Goal: Task Accomplishment & Management: Use online tool/utility

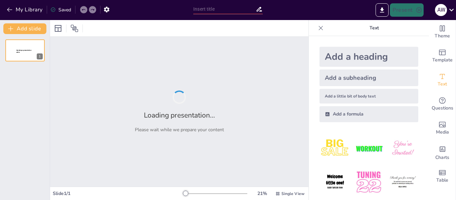
type input "Pecado y Gracia: Entendiendo la Lucha Interior"
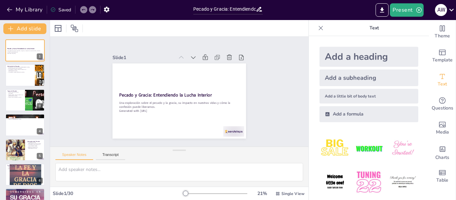
checkbox input "true"
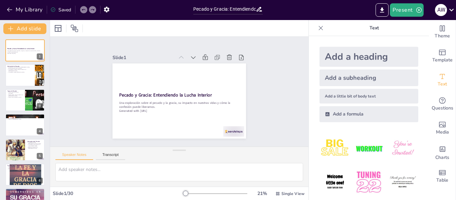
checkbox input "true"
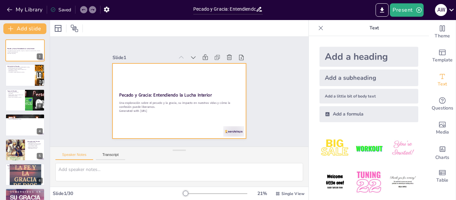
checkbox input "true"
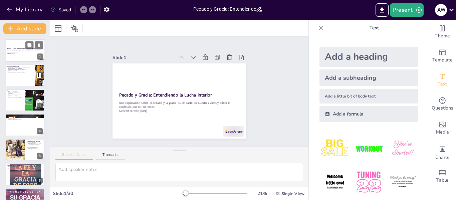
checkbox input "true"
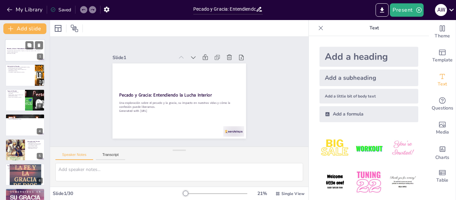
checkbox input "true"
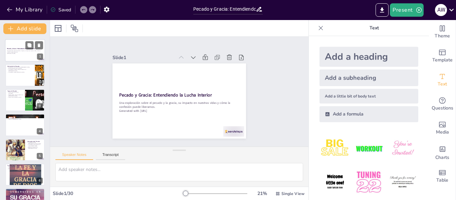
checkbox input "true"
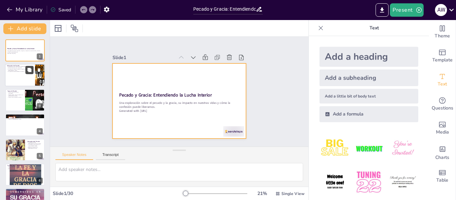
checkbox input "true"
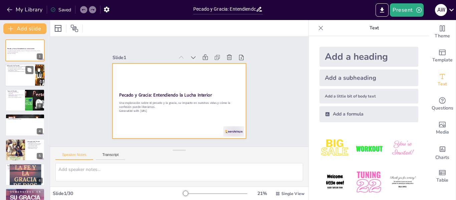
checkbox input "true"
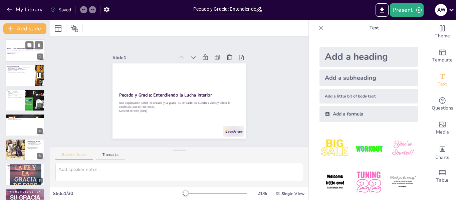
checkbox input "true"
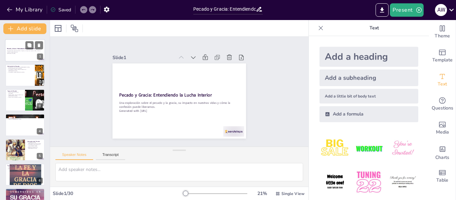
checkbox input "true"
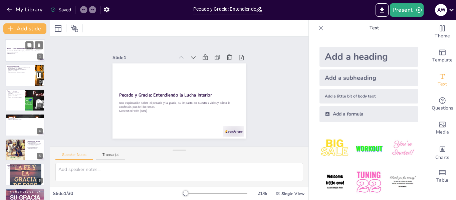
checkbox input "true"
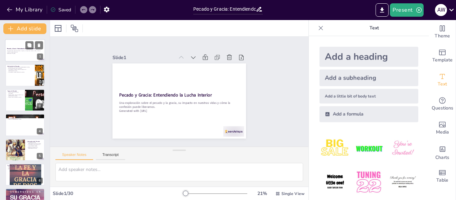
checkbox input "true"
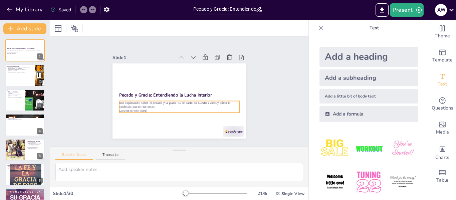
checkbox input "true"
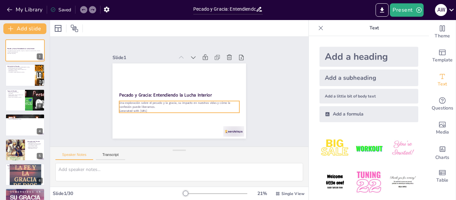
checkbox input "true"
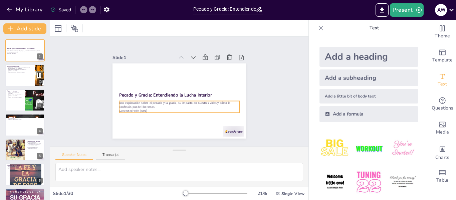
checkbox input "true"
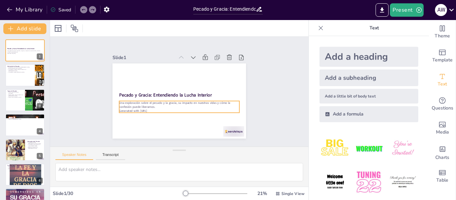
checkbox input "true"
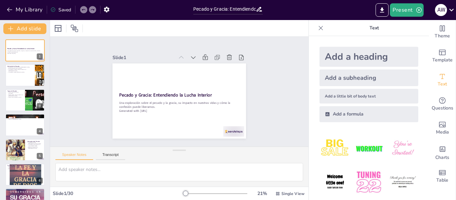
checkbox input "true"
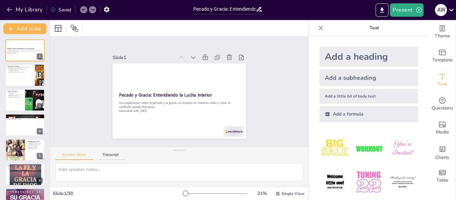
checkbox input "true"
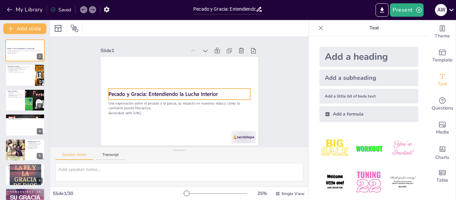
checkbox input "true"
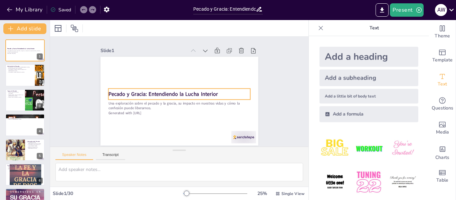
checkbox input "true"
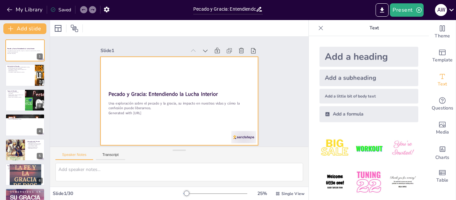
checkbox input "true"
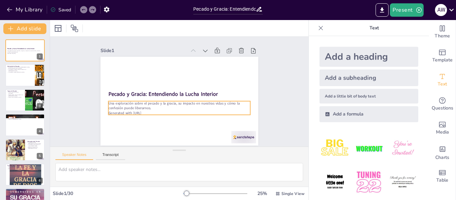
checkbox input "true"
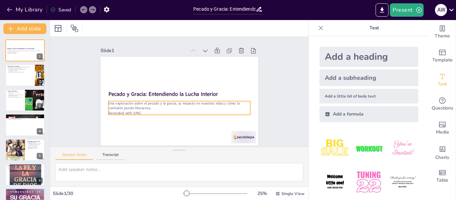
checkbox input "true"
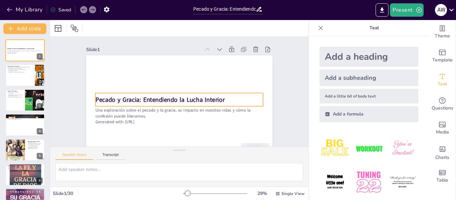
checkbox input "true"
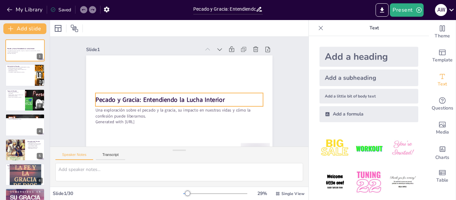
checkbox input "true"
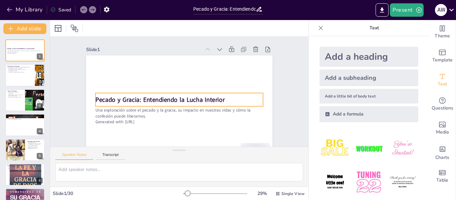
checkbox input "true"
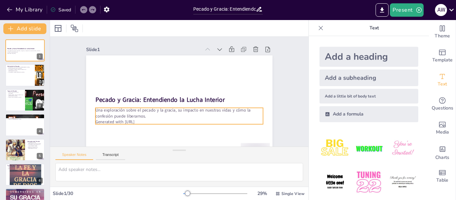
checkbox input "true"
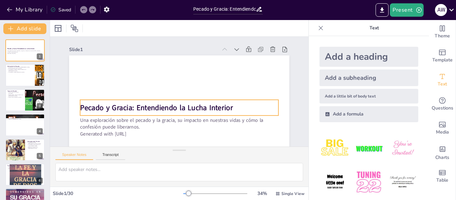
checkbox input "true"
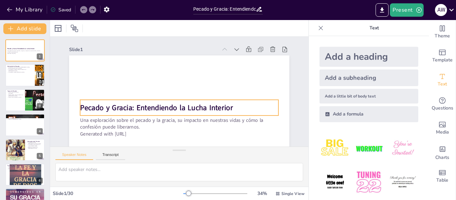
checkbox input "true"
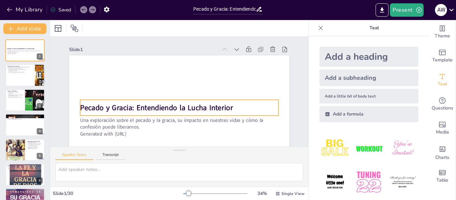
checkbox input "true"
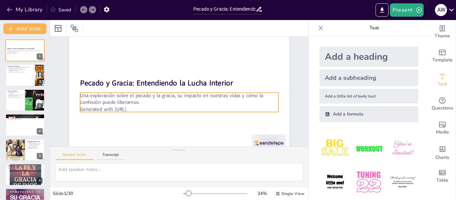
scroll to position [33, 0]
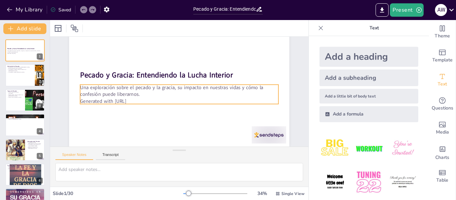
checkbox input "true"
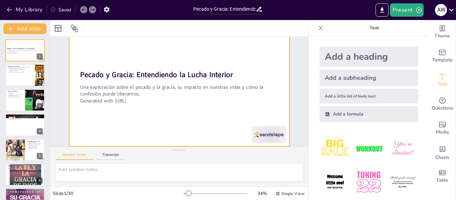
checkbox input "true"
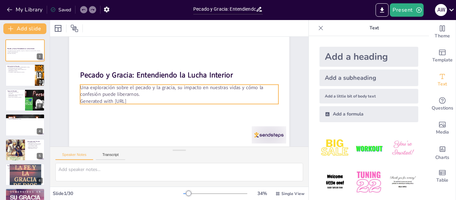
click at [143, 100] on p "Generated with [URL]" at bounding box center [177, 101] width 195 height 48
checkbox input "true"
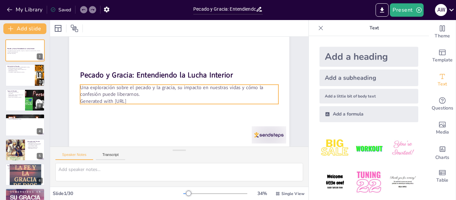
checkbox input "true"
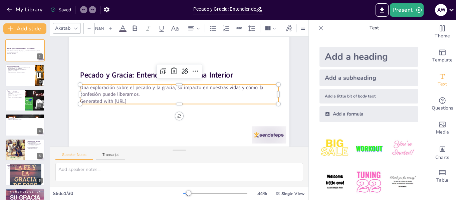
type input "32"
click at [139, 100] on p "Generated with [URL]" at bounding box center [177, 100] width 197 height 27
checkbox input "true"
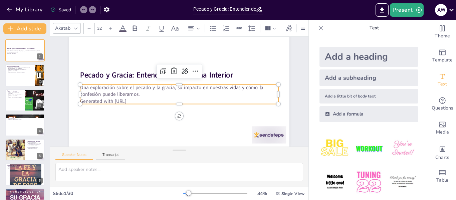
checkbox input "true"
click at [139, 100] on p "Generated with [URL]" at bounding box center [177, 101] width 195 height 48
checkbox input "true"
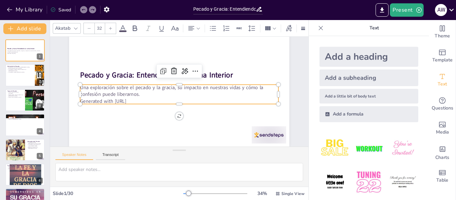
checkbox input "true"
click at [142, 101] on p "Generated with [URL]" at bounding box center [171, 98] width 137 height 152
checkbox input "true"
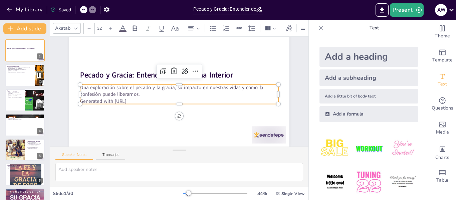
checkbox input "true"
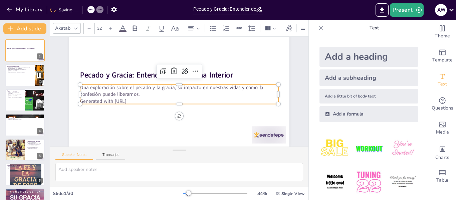
checkbox input "true"
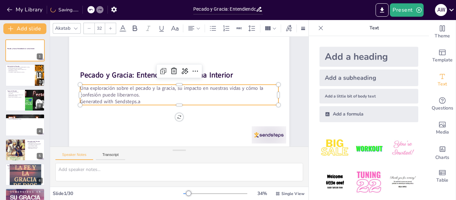
checkbox input "true"
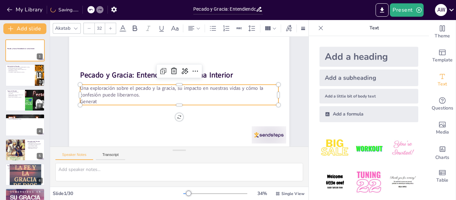
checkbox input "true"
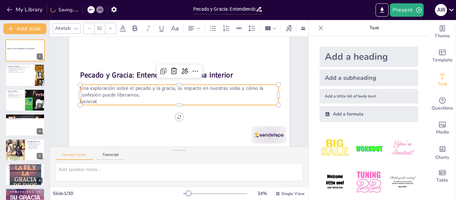
checkbox input "true"
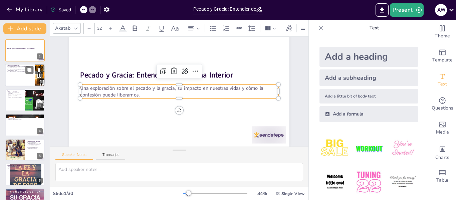
click at [22, 73] on div at bounding box center [25, 75] width 40 height 23
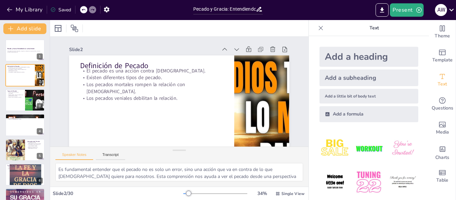
scroll to position [0, 0]
click at [15, 98] on div at bounding box center [25, 100] width 40 height 23
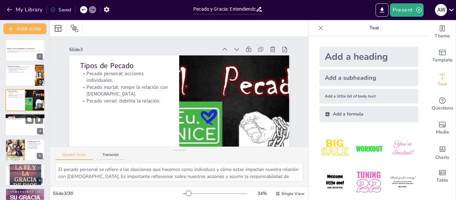
click at [20, 126] on div at bounding box center [25, 124] width 40 height 23
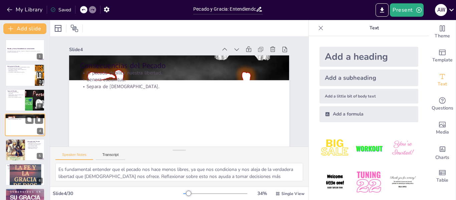
scroll to position [8, 0]
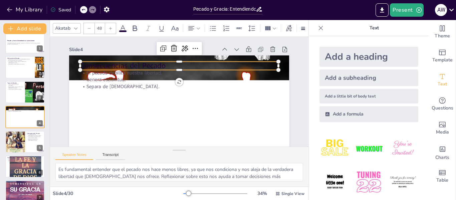
click at [118, 65] on p "Consecuencias del Pecado" at bounding box center [192, 69] width 176 height 108
click at [27, 67] on div at bounding box center [25, 67] width 40 height 23
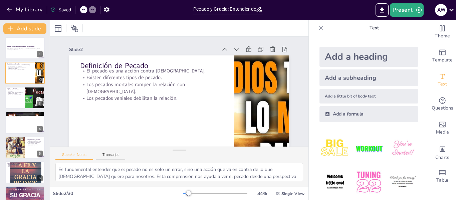
scroll to position [0, 0]
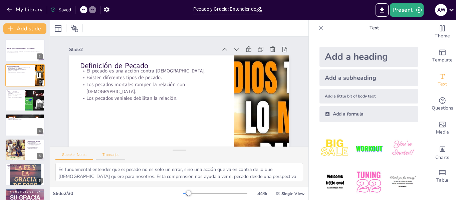
click at [114, 156] on button "Transcript" at bounding box center [111, 155] width 30 height 7
click at [80, 157] on button "Speaker Notes" at bounding box center [74, 155] width 38 height 7
click at [25, 51] on p "Una exploración sobre el pecado y la gracia, su impacto en nuestras vidas y cóm…" at bounding box center [25, 51] width 36 height 2
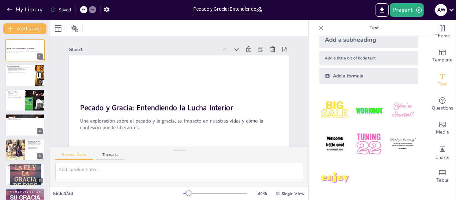
scroll to position [39, 0]
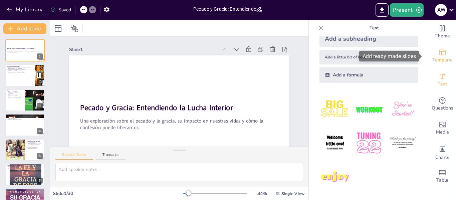
click at [434, 53] on div "Template" at bounding box center [442, 56] width 27 height 24
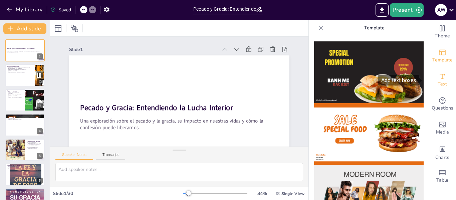
click at [443, 83] on div "Text" at bounding box center [442, 80] width 27 height 24
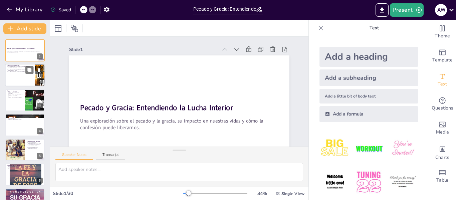
click at [18, 71] on p "Los pecados veniales debilitan la relación." at bounding box center [20, 71] width 26 height 1
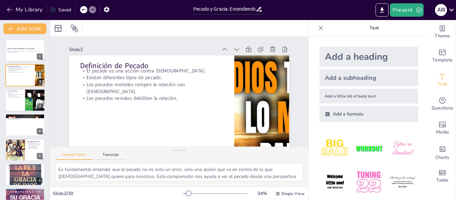
click at [8, 100] on div at bounding box center [25, 100] width 40 height 23
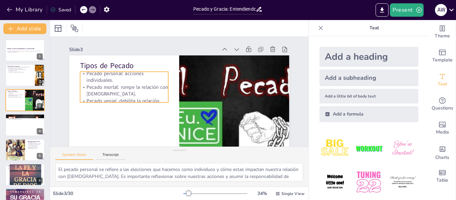
click at [125, 80] on p "Pecado personal: acciones individuales." at bounding box center [131, 60] width 88 height 40
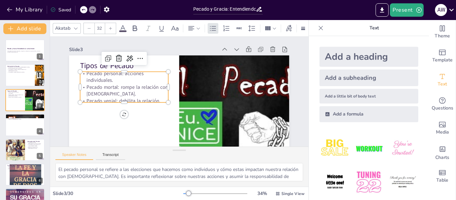
click at [97, 74] on p "Pecado personal: acciones individuales." at bounding box center [138, 51] width 83 height 56
click at [92, 76] on p "Pecado personal: acciones individuales." at bounding box center [135, 55] width 86 height 48
click at [82, 10] on icon at bounding box center [83, 10] width 4 height 4
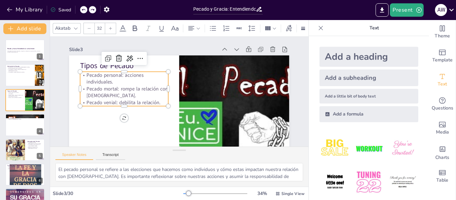
click at [82, 11] on div "My Library Saved" at bounding box center [56, 9] width 113 height 12
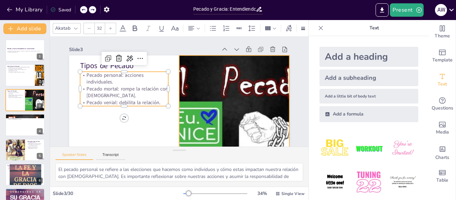
click at [199, 84] on div at bounding box center [224, 132] width 198 height 169
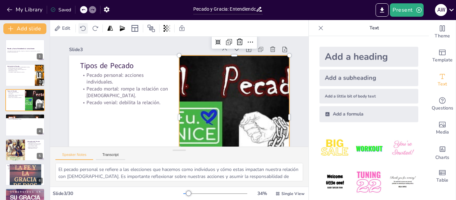
click at [83, 27] on icon at bounding box center [83, 28] width 7 height 7
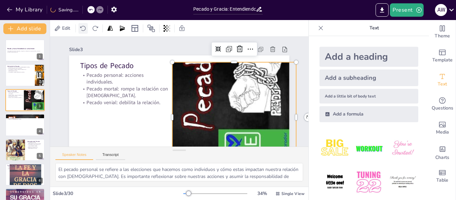
click at [83, 27] on icon at bounding box center [83, 28] width 7 height 7
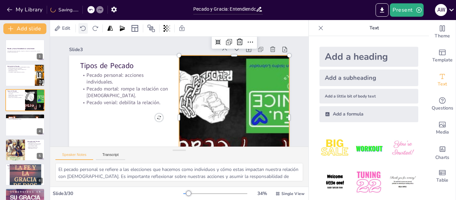
click at [83, 28] on icon at bounding box center [83, 28] width 7 height 7
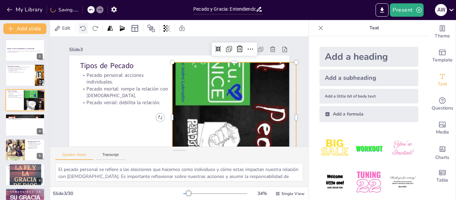
click at [84, 28] on icon at bounding box center [83, 28] width 7 height 7
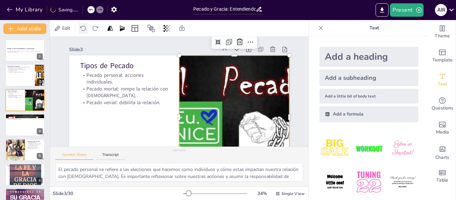
click at [84, 28] on icon at bounding box center [83, 28] width 7 height 7
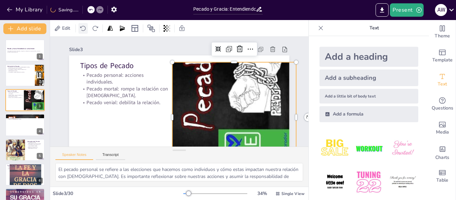
click at [84, 29] on icon at bounding box center [83, 28] width 7 height 7
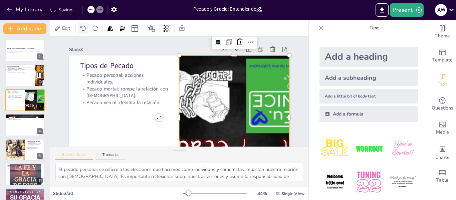
click at [85, 30] on icon at bounding box center [83, 28] width 7 height 7
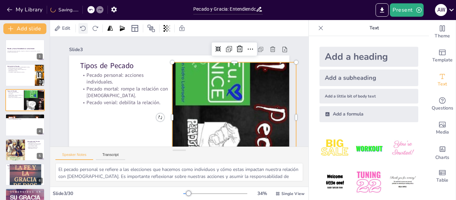
click at [85, 30] on icon at bounding box center [83, 28] width 7 height 7
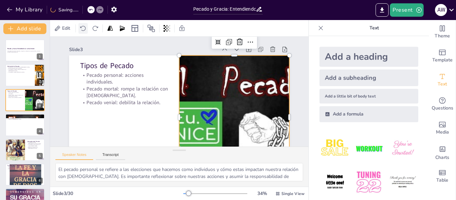
click at [85, 30] on icon at bounding box center [83, 28] width 7 height 7
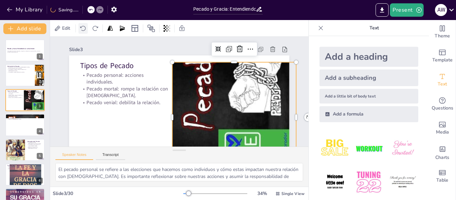
click at [85, 30] on icon at bounding box center [83, 28] width 7 height 7
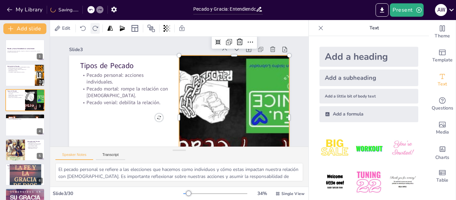
click at [96, 29] on icon at bounding box center [95, 28] width 7 height 7
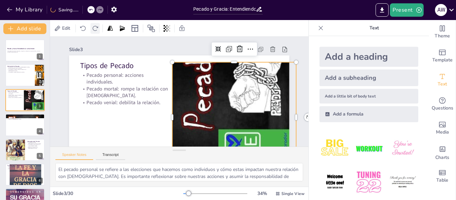
click at [96, 29] on icon at bounding box center [95, 28] width 7 height 7
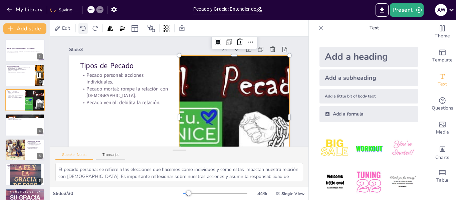
click at [85, 29] on icon at bounding box center [83, 28] width 7 height 7
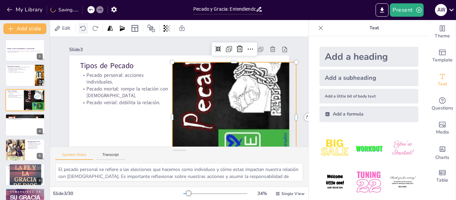
click at [85, 29] on icon at bounding box center [83, 28] width 7 height 7
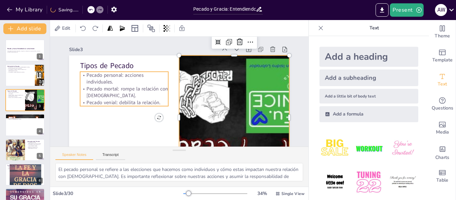
click at [121, 83] on p "Pecado personal: acciones individuales." at bounding box center [128, 67] width 89 height 32
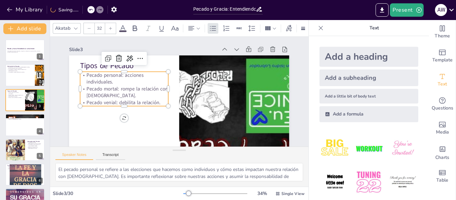
click at [163, 104] on p "Pecado personal: acciones individuales." at bounding box center [183, 148] width 40 height 88
click at [119, 80] on p "Pecado personal: acciones individuales." at bounding box center [131, 62] width 88 height 40
click at [97, 65] on span "Pecado personal: acciones individuales." at bounding box center [126, 50] width 58 height 29
click at [28, 129] on div at bounding box center [25, 124] width 40 height 23
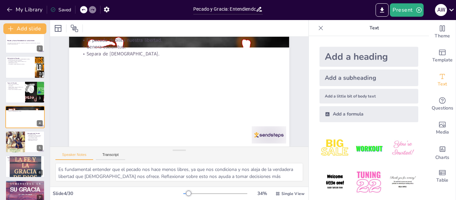
scroll to position [38, 0]
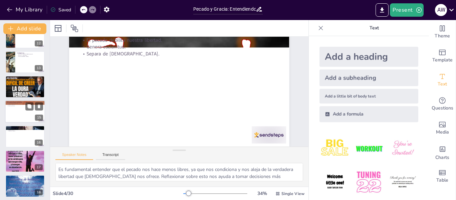
click at [20, 113] on div at bounding box center [25, 111] width 40 height 23
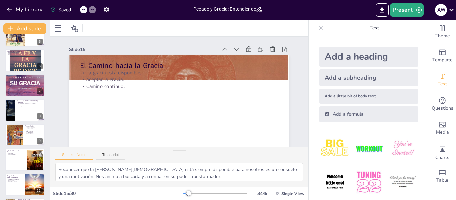
scroll to position [0, 0]
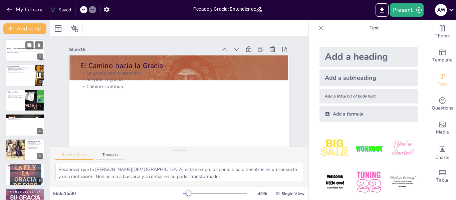
click at [17, 53] on div at bounding box center [25, 50] width 40 height 23
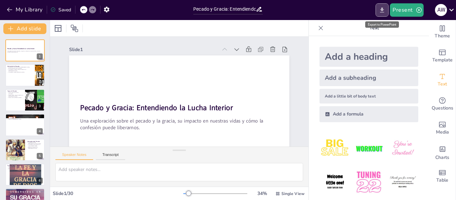
click at [382, 10] on icon "Export to PowerPoint" at bounding box center [382, 9] width 4 height 5
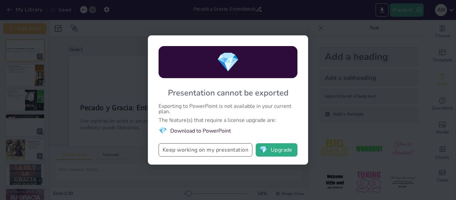
click at [240, 150] on button "Keep working on my presentation" at bounding box center [205, 149] width 94 height 13
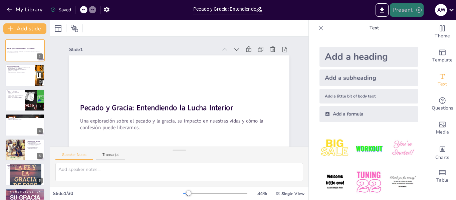
click at [409, 6] on button "Present" at bounding box center [405, 9] width 33 height 13
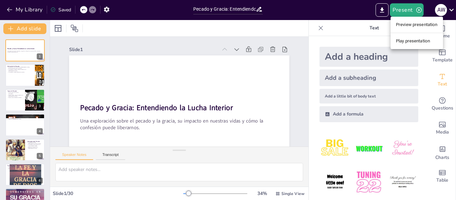
click at [411, 42] on li "Play presentation" at bounding box center [416, 41] width 52 height 11
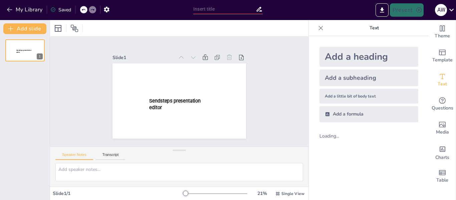
type input "Pecado y Gracia: Entendiendo la Lucha Interior"
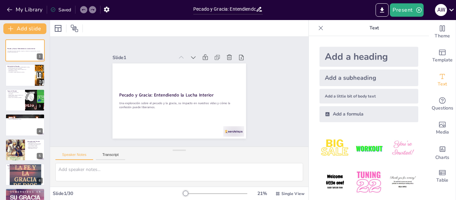
checkbox input "true"
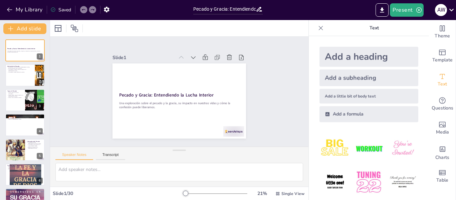
checkbox input "true"
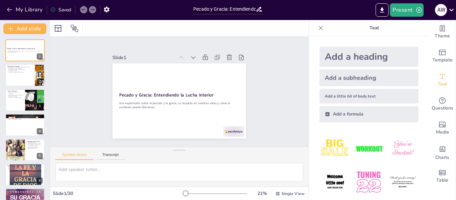
checkbox input "true"
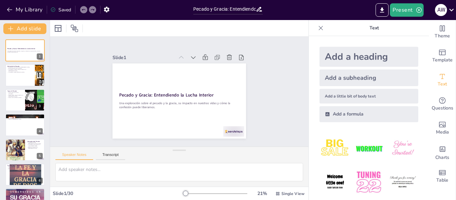
checkbox input "true"
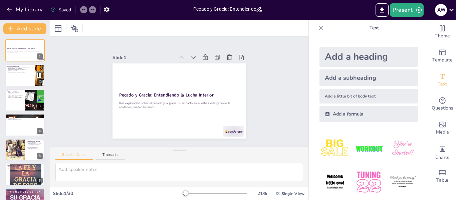
checkbox input "true"
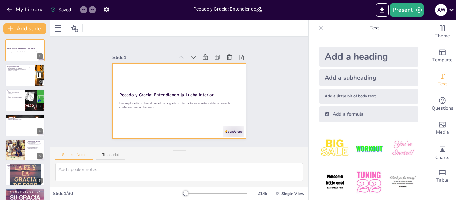
checkbox input "true"
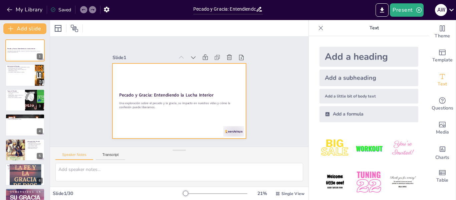
checkbox input "true"
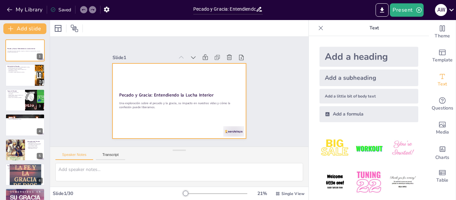
checkbox input "true"
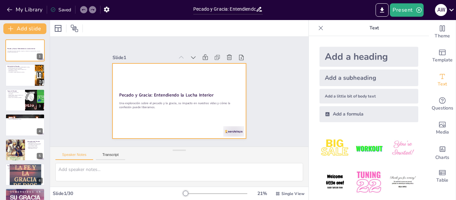
checkbox input "true"
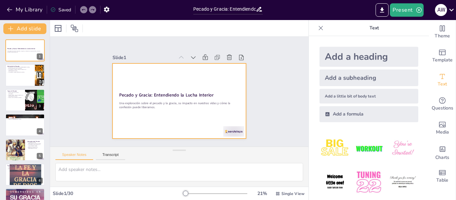
checkbox input "true"
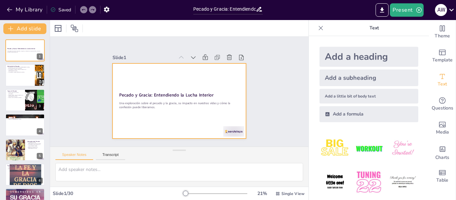
checkbox input "true"
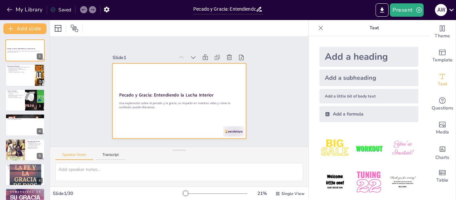
checkbox input "true"
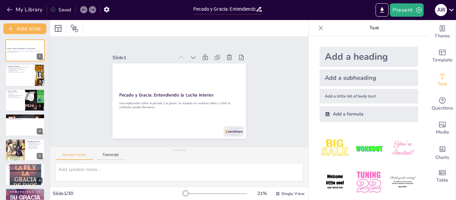
checkbox input "true"
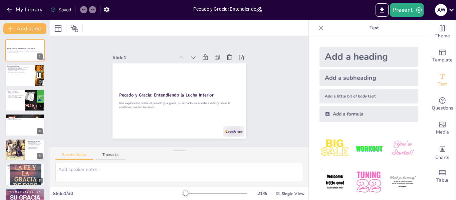
checkbox input "true"
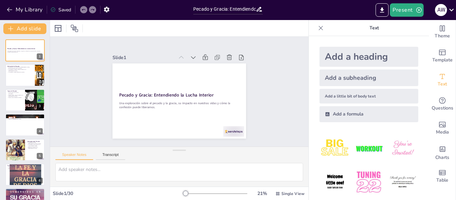
checkbox input "true"
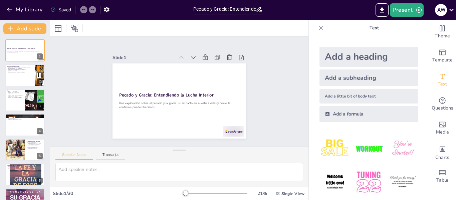
checkbox input "true"
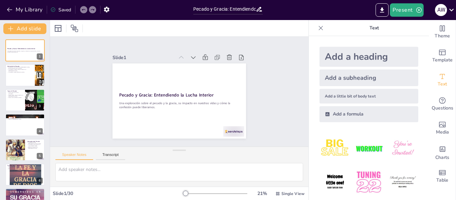
checkbox input "true"
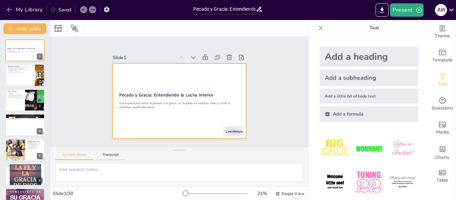
checkbox input "true"
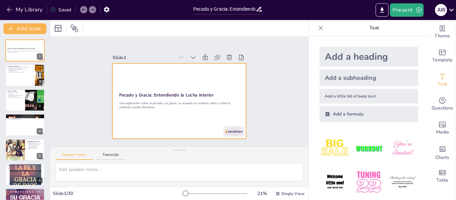
click at [159, 103] on p "Una exploración sobre el pecado y la gracia, su impacto en nuestras vidas y cóm…" at bounding box center [179, 105] width 120 height 8
checkbox input "true"
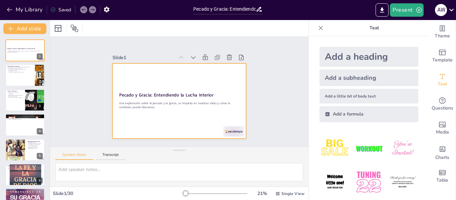
checkbox input "true"
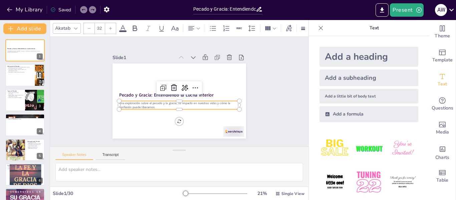
click at [158, 103] on p "Una exploración sobre el pecado y la gracia, su impacto en nuestras vidas y cóm…" at bounding box center [179, 105] width 120 height 8
checkbox input "true"
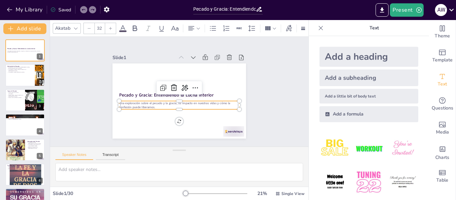
checkbox input "true"
click at [158, 103] on p "Una exploración sobre el pecado y la gracia, su impacto en nuestras vidas y cóm…" at bounding box center [179, 105] width 120 height 8
checkbox input "true"
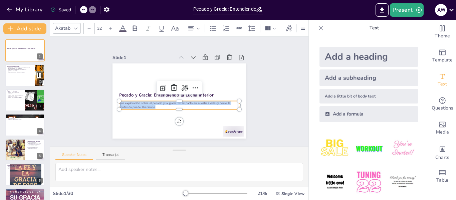
checkbox input "true"
click at [158, 103] on p "Una exploración sobre el pecado y la gracia, su impacto en nuestras vidas y cóm…" at bounding box center [179, 105] width 120 height 8
checkbox input "true"
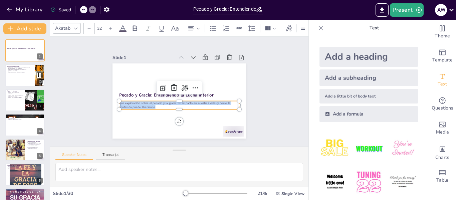
checkbox input "true"
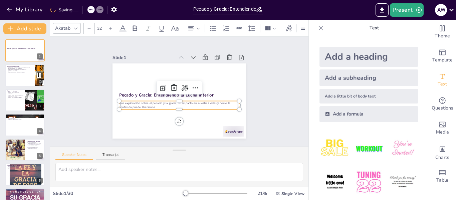
checkbox input "true"
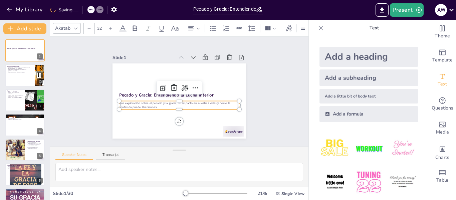
checkbox input "true"
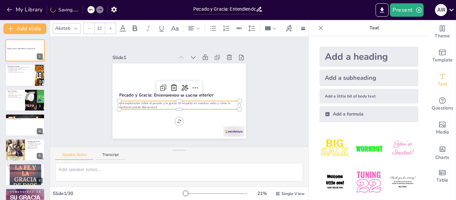
checkbox input "true"
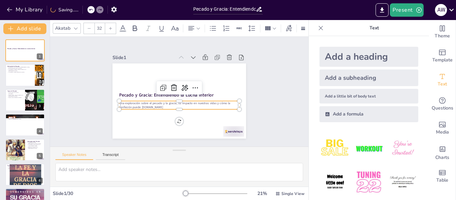
checkbox input "true"
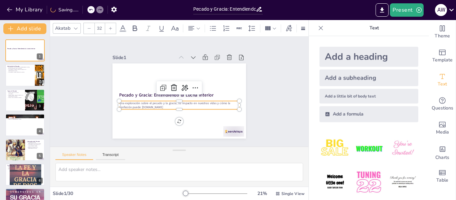
checkbox input "true"
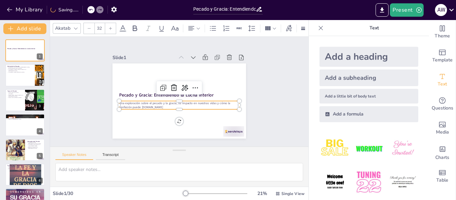
checkbox input "true"
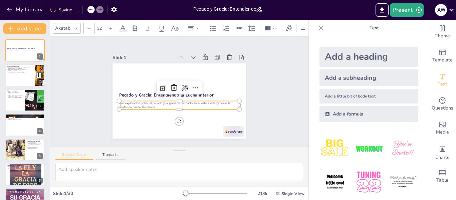
checkbox input "true"
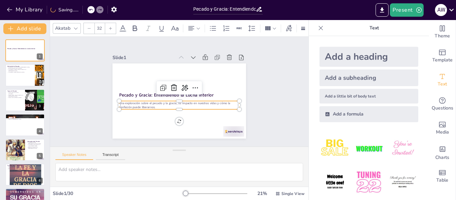
checkbox input "true"
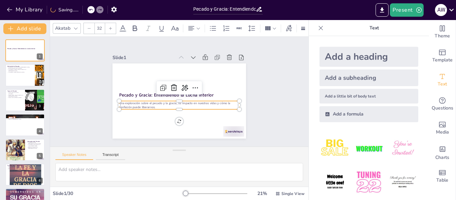
checkbox input "true"
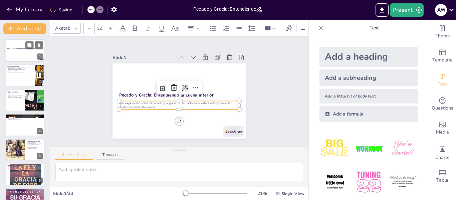
checkbox input "true"
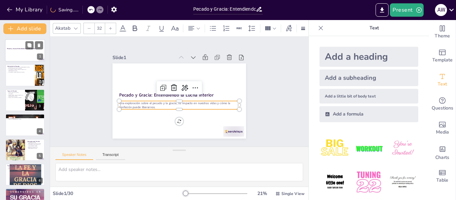
checkbox input "true"
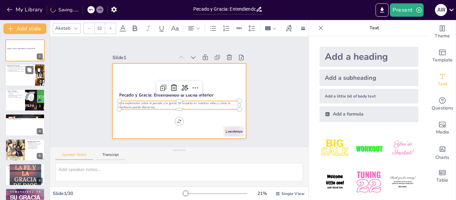
checkbox input "true"
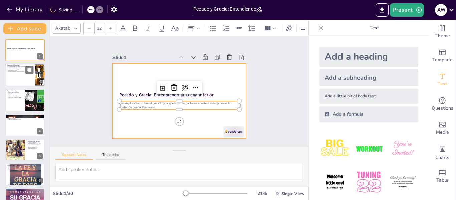
checkbox input "true"
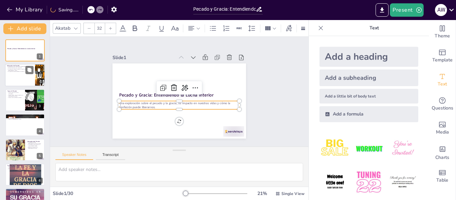
click at [27, 76] on div at bounding box center [25, 75] width 40 height 23
checkbox input "true"
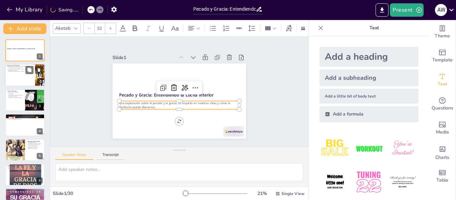
checkbox input "true"
type textarea "Es fundamental entender que el pecado no es solo un error, sino una acción que …"
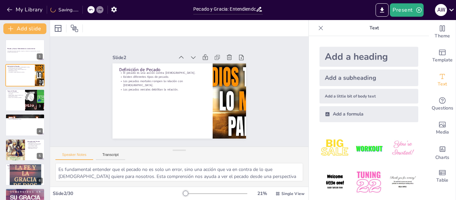
checkbox input "true"
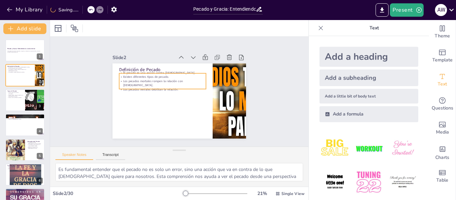
checkbox input "true"
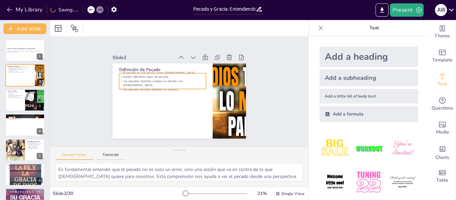
click at [162, 77] on p "Existen diferentes tipos de pecado." at bounding box center [162, 77] width 87 height 4
checkbox input "true"
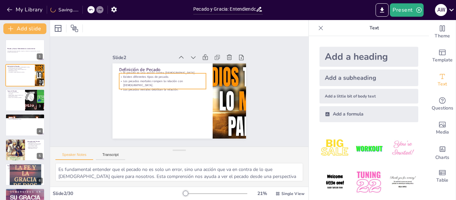
checkbox input "true"
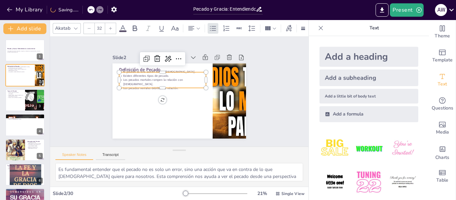
checkbox input "true"
click at [203, 195] on div at bounding box center [215, 193] width 64 height 5
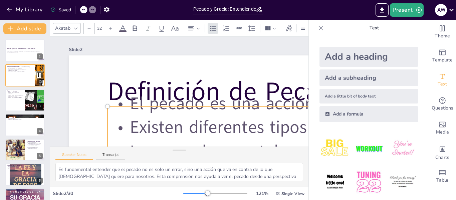
click at [190, 193] on div at bounding box center [195, 193] width 24 height 1
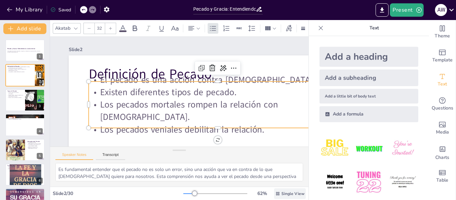
click at [276, 193] on icon at bounding box center [277, 192] width 3 height 3
click at [318, 27] on icon at bounding box center [320, 28] width 4 height 4
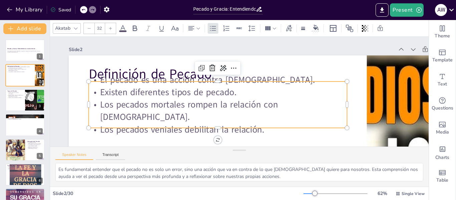
click at [303, 194] on div at bounding box center [335, 193] width 64 height 5
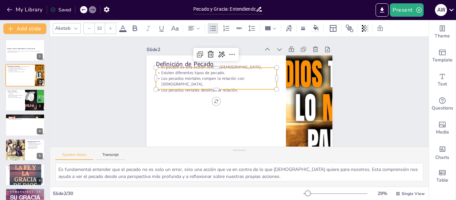
click at [307, 193] on div at bounding box center [335, 193] width 64 height 5
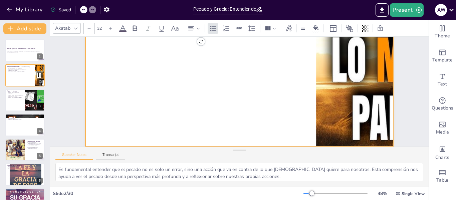
scroll to position [87, 0]
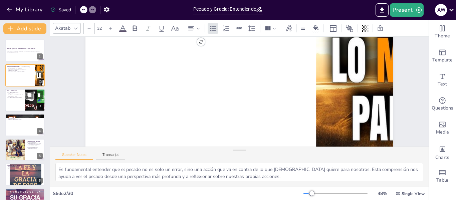
click at [25, 91] on div at bounding box center [25, 100] width 40 height 23
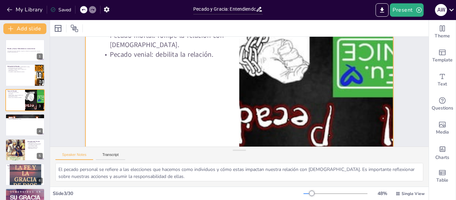
scroll to position [33, 0]
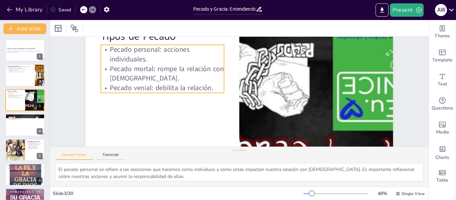
click at [138, 56] on p "Pecado personal: acciones individuales." at bounding box center [162, 54] width 123 height 19
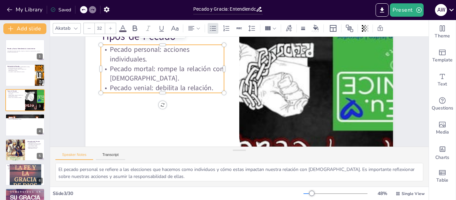
click at [140, 60] on p "Pecado personal: acciones individuales." at bounding box center [162, 54] width 123 height 19
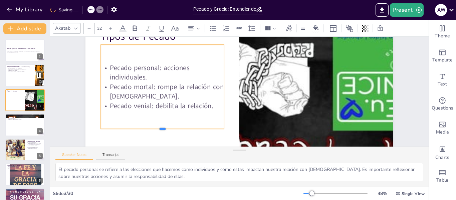
drag, startPoint x: 157, startPoint y: 94, endPoint x: 157, endPoint y: 130, distance: 36.0
click at [157, 130] on div at bounding box center [162, 131] width 123 height 5
click at [105, 49] on div "Pecado personal: acciones individuales. Pecado mortal: rompe la relación con [D…" at bounding box center [162, 87] width 123 height 84
click at [113, 57] on div "Pecado personal: acciones individuales. Pecado mortal: rompe la relación con [D…" at bounding box center [162, 87] width 123 height 84
click at [122, 79] on p "Pecado personal: acciones individuales." at bounding box center [162, 72] width 123 height 19
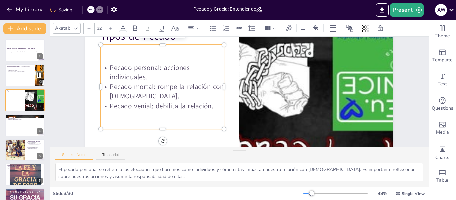
click at [106, 67] on p "Pecado personal: acciones individuales." at bounding box center [162, 72] width 123 height 19
click at [142, 77] on p "Pecado personal: acciones individuales." at bounding box center [162, 72] width 123 height 19
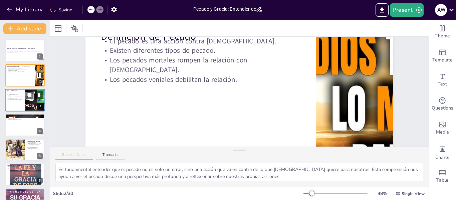
click at [24, 97] on div at bounding box center [25, 100] width 40 height 23
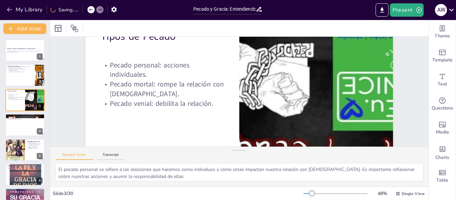
scroll to position [0, 0]
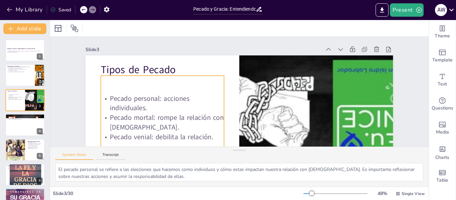
click at [135, 92] on div "Pecado personal: acciones individuales. Pecado mortal: rompe la relación con [D…" at bounding box center [162, 117] width 123 height 84
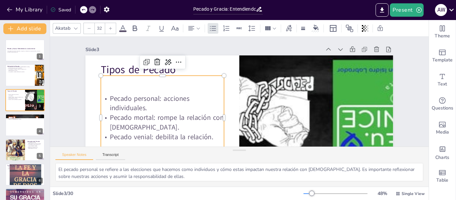
click at [119, 88] on div "Pecado personal: acciones individuales. Pecado mortal: rompe la relación con [D…" at bounding box center [162, 117] width 123 height 84
click at [175, 63] on icon at bounding box center [178, 62] width 8 height 8
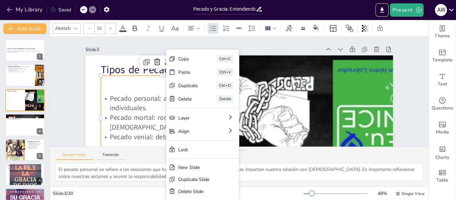
click at [132, 86] on div "Pecado personal: acciones individuales. Pecado mortal: rompe la relación con [D…" at bounding box center [162, 117] width 123 height 84
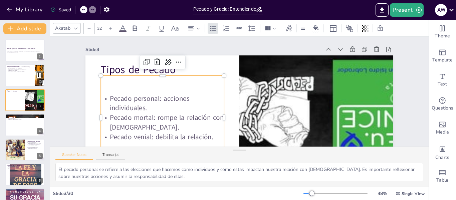
click at [123, 91] on div "Pecado personal: acciones individuales. Pecado mortal: rompe la relación con [D…" at bounding box center [162, 117] width 123 height 84
click at [117, 102] on p "Pecado personal: acciones individuales." at bounding box center [162, 103] width 123 height 19
click at [145, 108] on p "Pecado personal: acciones individuales." at bounding box center [162, 103] width 123 height 19
click at [152, 113] on p "Pecado mortal: rompe la relación con [DEMOGRAPHIC_DATA]." at bounding box center [162, 122] width 123 height 19
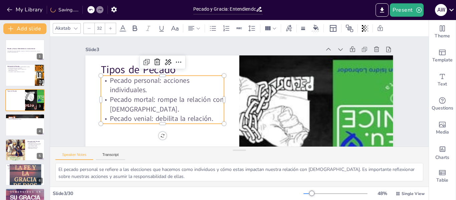
click at [209, 118] on p "Pecado venial: debilita la relación." at bounding box center [162, 119] width 123 height 10
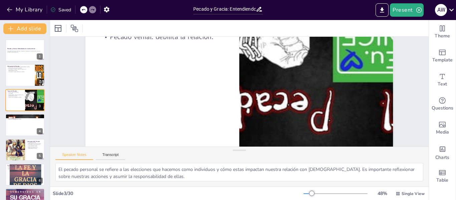
scroll to position [40, 0]
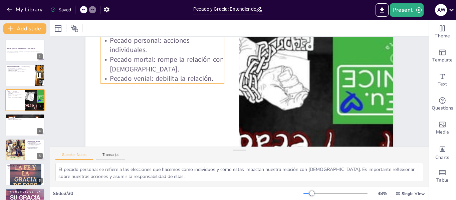
click at [204, 75] on p "Pecado venial: debilita la relación." at bounding box center [162, 79] width 123 height 10
click at [206, 77] on p "Pecado venial: debilita la relación." at bounding box center [162, 79] width 123 height 10
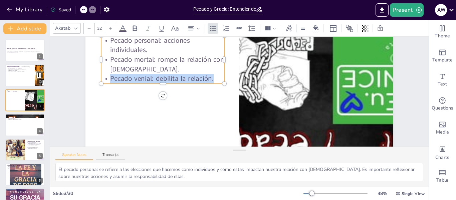
click at [206, 77] on p "Pecado venial: debilita la relación." at bounding box center [162, 79] width 123 height 10
click at [209, 79] on p "Pecado venial: debilita la relación." at bounding box center [162, 79] width 123 height 10
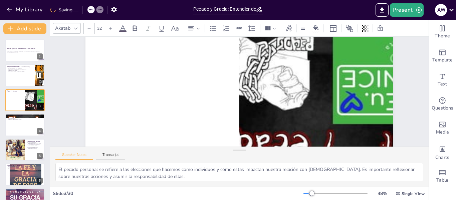
scroll to position [0, 0]
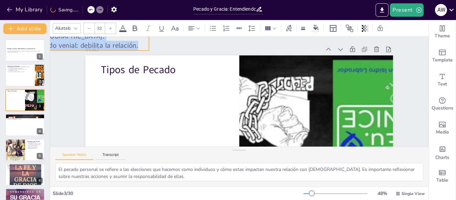
drag, startPoint x: 210, startPoint y: 79, endPoint x: 134, endPoint y: 46, distance: 82.6
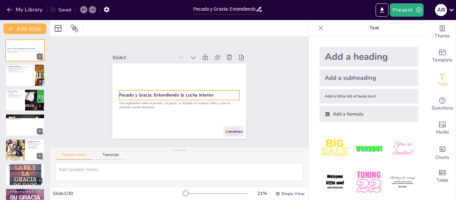
click at [171, 93] on strong "Pecado y Gracia: Entendiendo la Lucha Interior" at bounding box center [166, 95] width 94 height 6
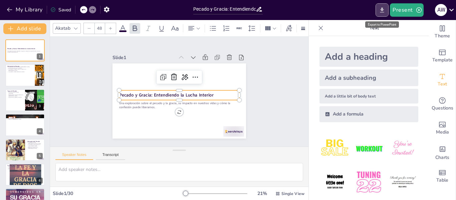
click at [380, 12] on icon "Export to PowerPoint" at bounding box center [381, 10] width 7 height 7
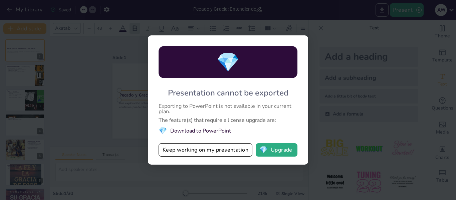
click at [380, 12] on div "💎 Presentation cannot be exported Exporting to PowerPoint is not available in y…" at bounding box center [228, 100] width 456 height 200
click at [246, 61] on div "💎" at bounding box center [227, 62] width 139 height 32
click at [240, 145] on button "Keep working on my presentation" at bounding box center [205, 149] width 94 height 13
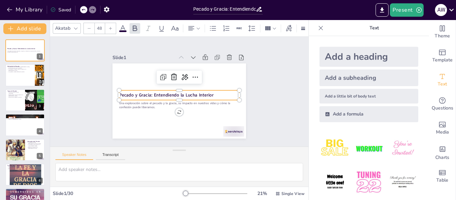
click at [166, 92] on strong "Pecado y Gracia: Entendiendo la Lucha Interior" at bounding box center [166, 95] width 94 height 6
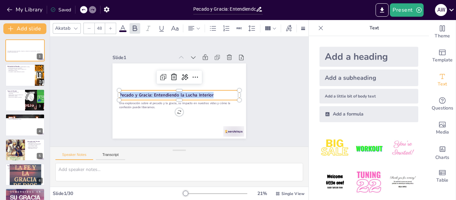
click at [197, 96] on div "Pecado y Gracia: Entendiendo la Lucha Interior" at bounding box center [179, 95] width 120 height 10
click at [207, 95] on strong "Pecado y Gracia: Entendiendo la Lucha Interior" at bounding box center [166, 95] width 94 height 6
click at [208, 92] on p "Pecado y Gracia: Entendiendo la Lucha Interior" at bounding box center [179, 95] width 120 height 6
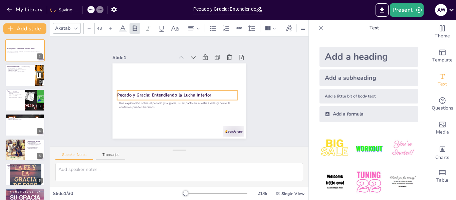
click at [205, 92] on strong "Pecado y Gracia: Entendiendo la Lucha Interior" at bounding box center [164, 95] width 94 height 6
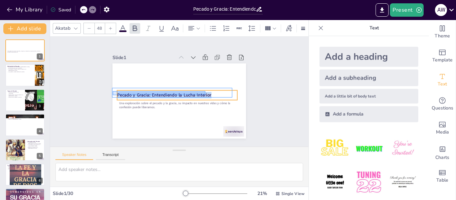
drag, startPoint x: 205, startPoint y: 91, endPoint x: 113, endPoint y: 95, distance: 92.5
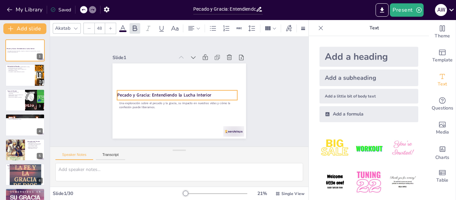
click at [164, 94] on strong "Pecado y Gracia: Entendiendo la Lucha Interior" at bounding box center [164, 95] width 94 height 6
click at [196, 93] on strong "Pecado y Gracia: Entendiendo la Lucha Interior" at bounding box center [164, 95] width 94 height 6
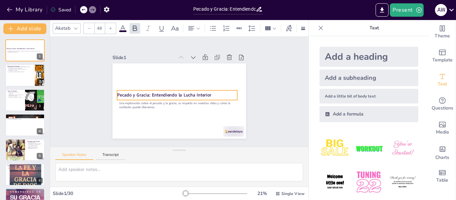
click at [203, 92] on strong "Pecado y Gracia: Entendiendo la Lucha Interior" at bounding box center [164, 95] width 94 height 6
click at [206, 92] on strong "Pecado y Gracia: Entendiendo la Lucha Interior" at bounding box center [164, 95] width 94 height 6
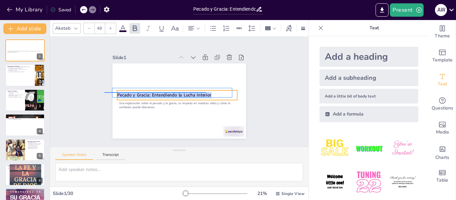
drag, startPoint x: 206, startPoint y: 92, endPoint x: 104, endPoint y: 93, distance: 101.4
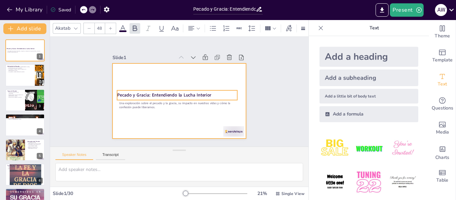
click at [144, 104] on p "Una exploración sobre el pecado y la gracia, su impacto en nuestras vidas y cóm…" at bounding box center [179, 105] width 120 height 8
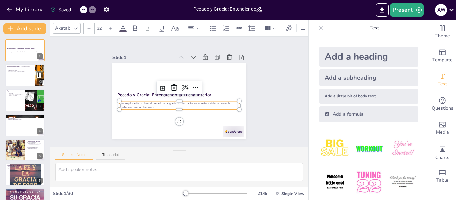
click at [144, 104] on p "Una exploración sobre el pecado y la gracia, su impacto en nuestras vidas y cóm…" at bounding box center [179, 105] width 120 height 8
click at [152, 103] on p "Una exploración sobre el pecado y la gracia, su impacto en nuestras vidas y cóm…" at bounding box center [179, 105] width 120 height 8
click at [23, 78] on div at bounding box center [25, 75] width 40 height 23
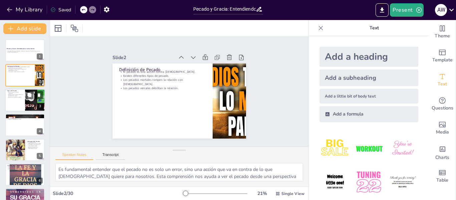
click at [22, 106] on div at bounding box center [25, 100] width 40 height 23
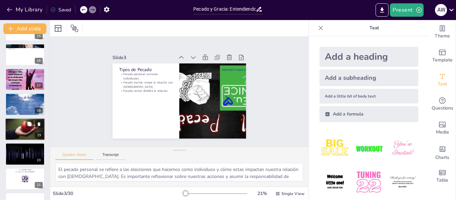
scroll to position [434, 0]
